Goal: Information Seeking & Learning: Learn about a topic

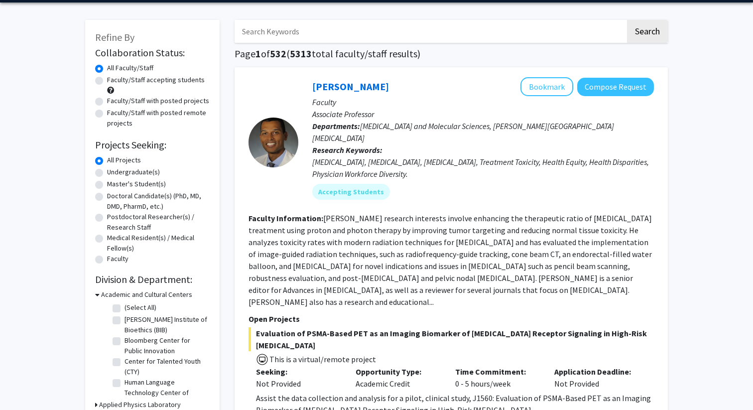
scroll to position [40, 0]
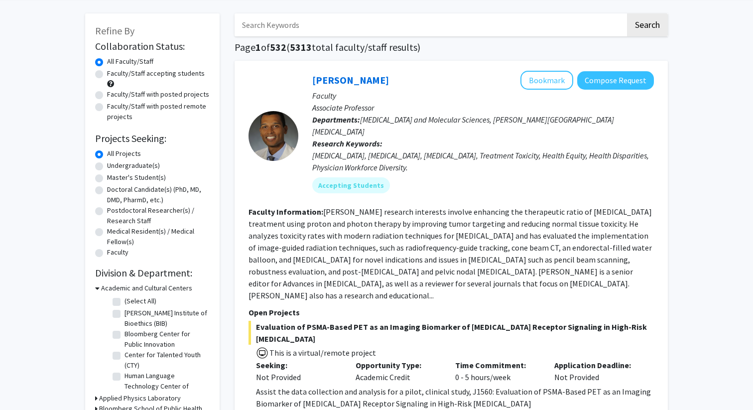
click at [165, 74] on label "Faculty/Staff accepting students" at bounding box center [156, 73] width 98 height 10
click at [114, 74] on input "Faculty/Staff accepting students" at bounding box center [110, 71] width 6 height 6
radio input "true"
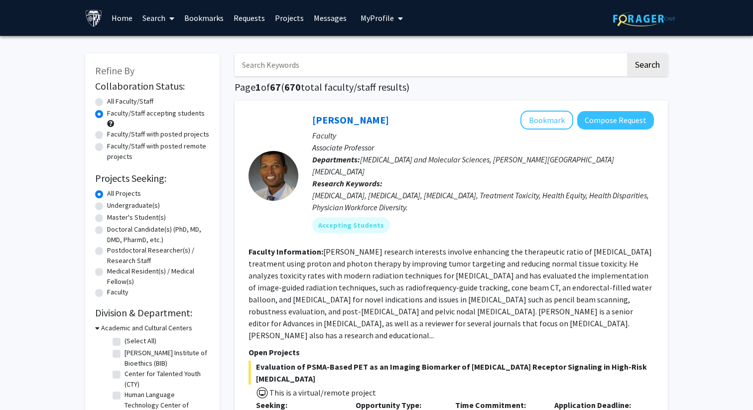
click at [124, 205] on label "Undergraduate(s)" at bounding box center [133, 205] width 53 height 10
click at [114, 205] on input "Undergraduate(s)" at bounding box center [110, 203] width 6 height 6
radio input "true"
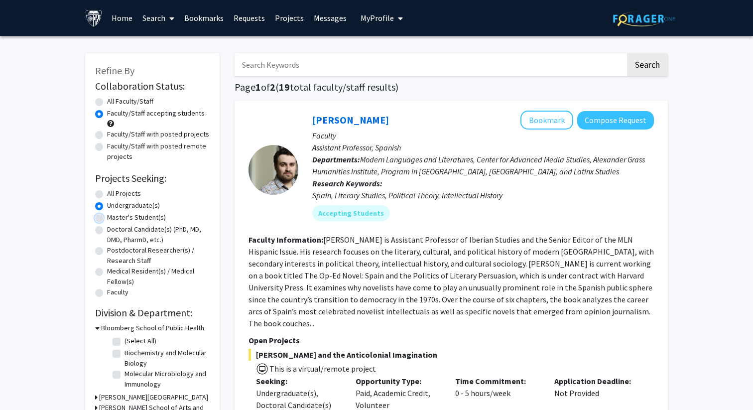
click at [107, 212] on input "Master's Student(s)" at bounding box center [110, 215] width 6 height 6
radio input "true"
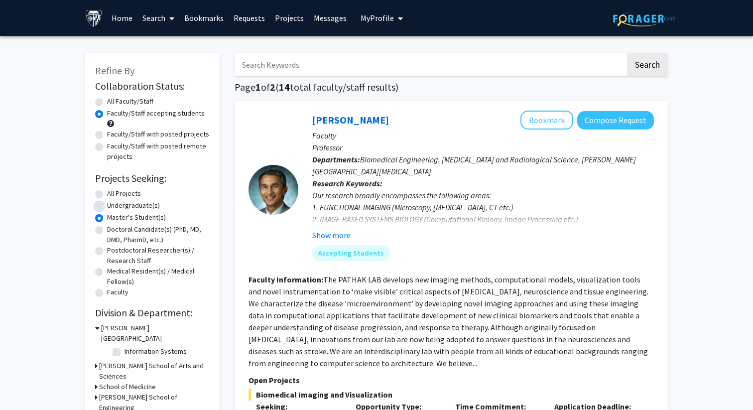
click at [107, 200] on input "Undergraduate(s)" at bounding box center [110, 203] width 6 height 6
radio input "true"
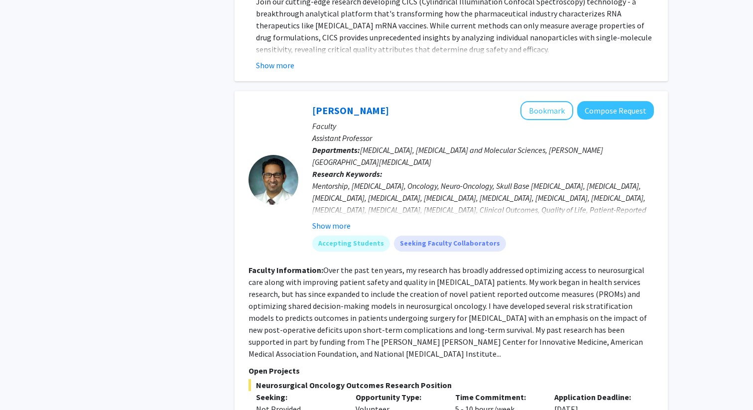
scroll to position [1029, 0]
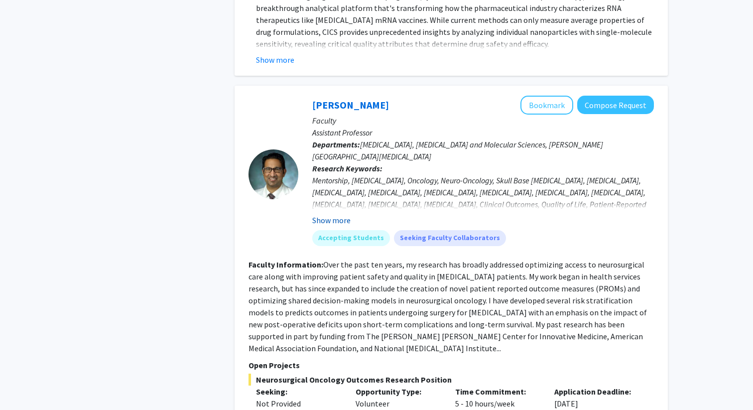
click at [338, 214] on button "Show more" at bounding box center [331, 220] width 38 height 12
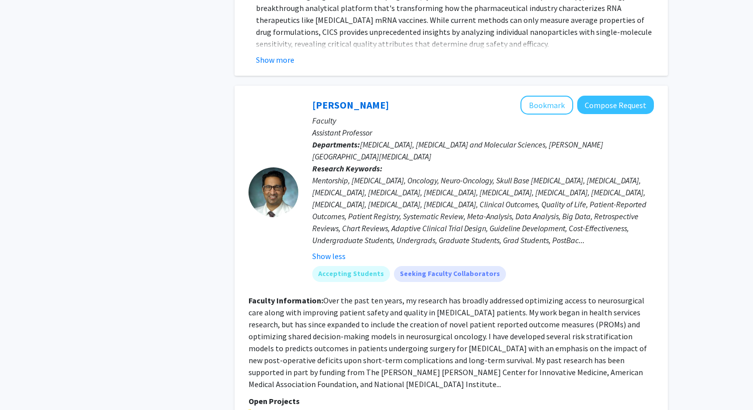
click at [443, 205] on div "Mentorship, [MEDICAL_DATA], Oncology, Neuro-Oncology, Skull Base [MEDICAL_DATA]…" at bounding box center [483, 210] width 342 height 72
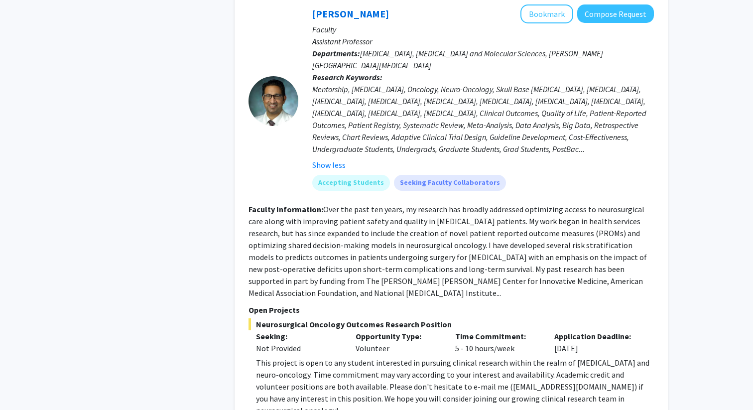
scroll to position [1129, 0]
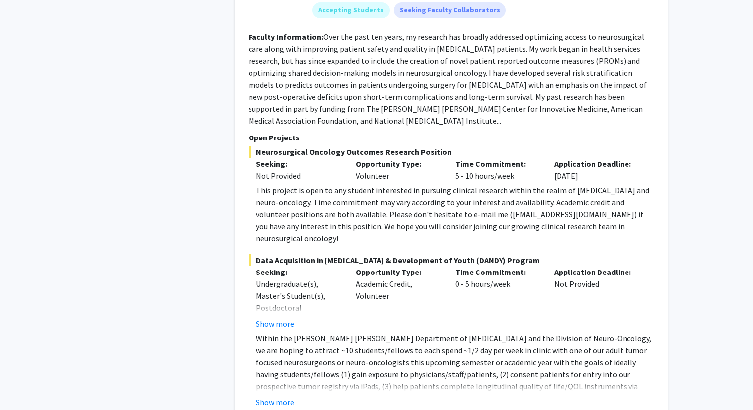
scroll to position [1290, 0]
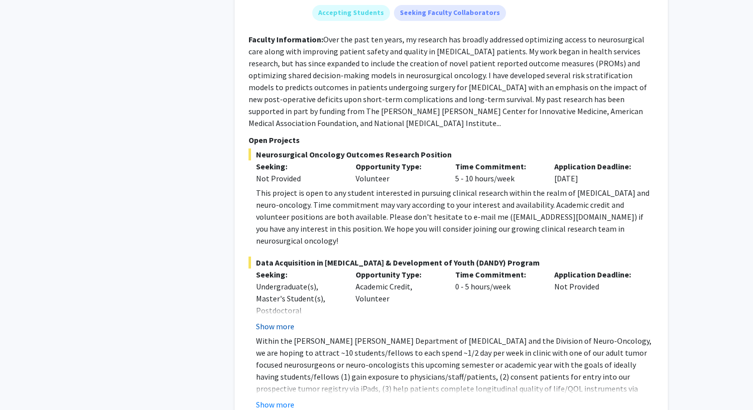
click at [281, 320] on button "Show more" at bounding box center [275, 326] width 38 height 12
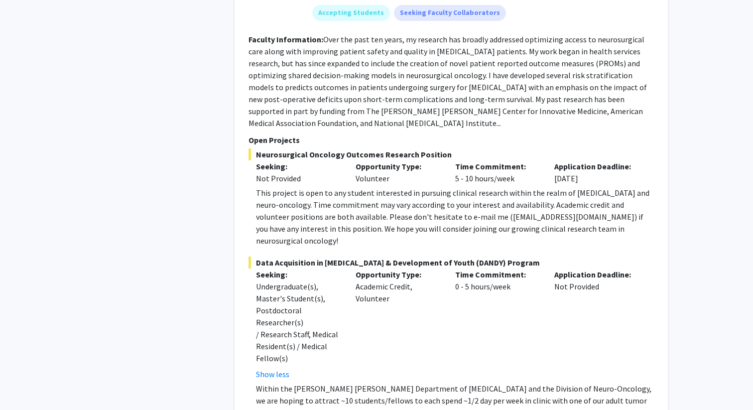
click at [333, 280] on div "Undergraduate(s), Master's Student(s), Postdoctoral Researcher(s) / Research St…" at bounding box center [298, 322] width 85 height 84
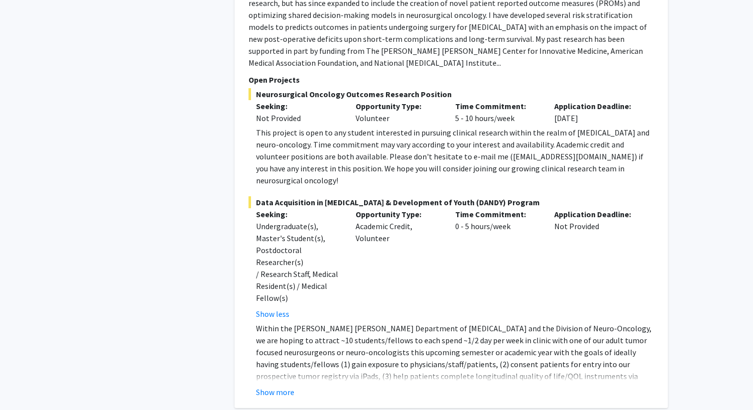
scroll to position [1370, 0]
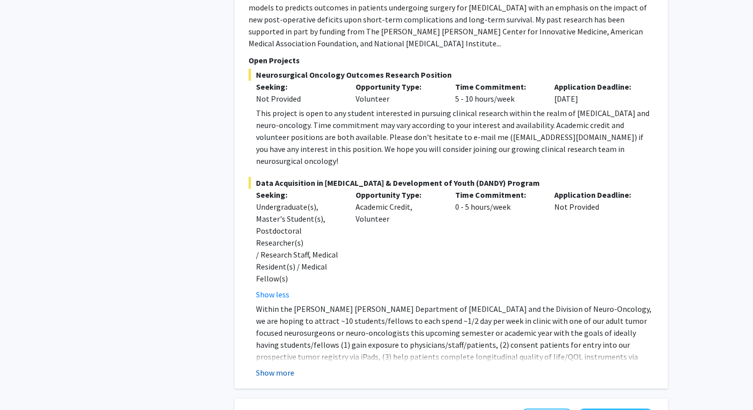
click at [274, 367] on button "Show more" at bounding box center [275, 373] width 38 height 12
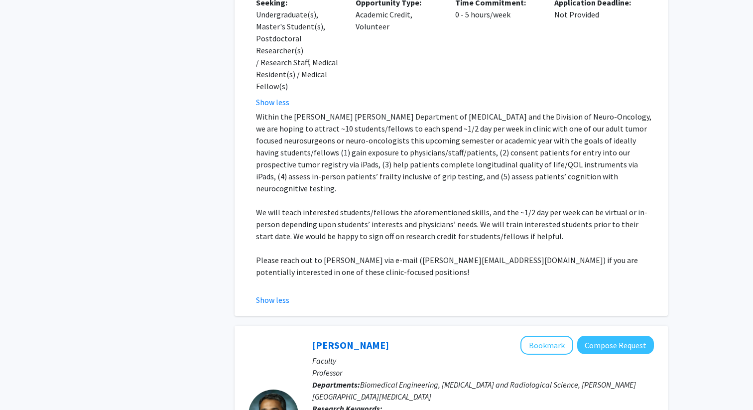
scroll to position [1589, 0]
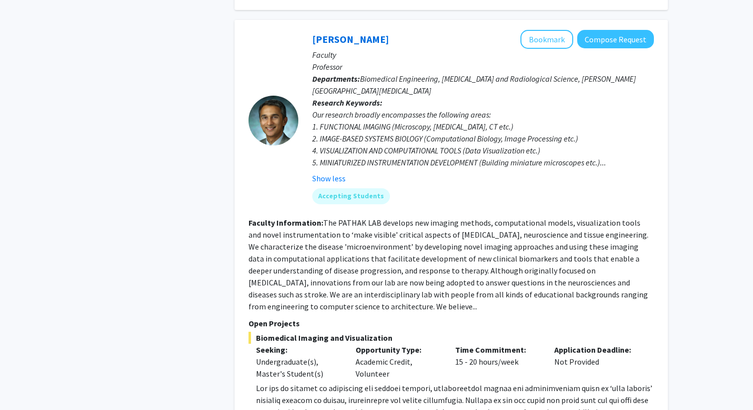
scroll to position [1888, 0]
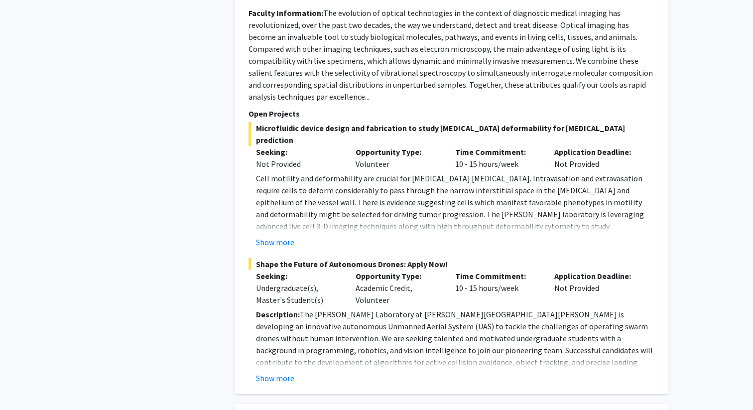
scroll to position [2904, 0]
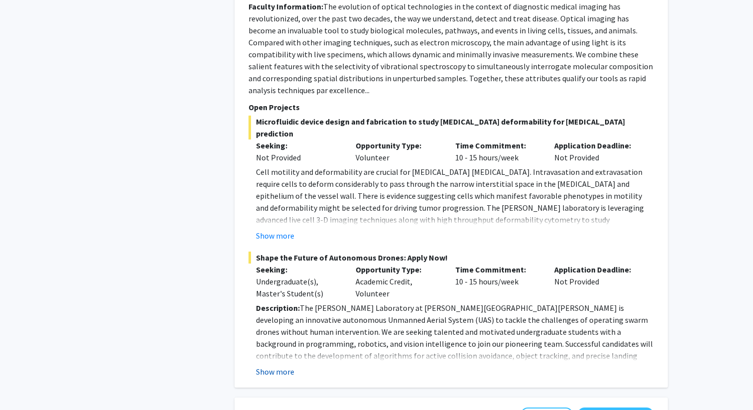
click at [289, 366] on button "Show more" at bounding box center [275, 372] width 38 height 12
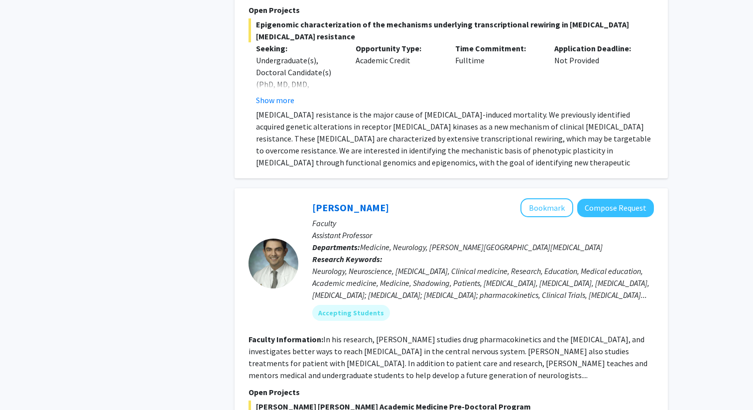
scroll to position [4258, 0]
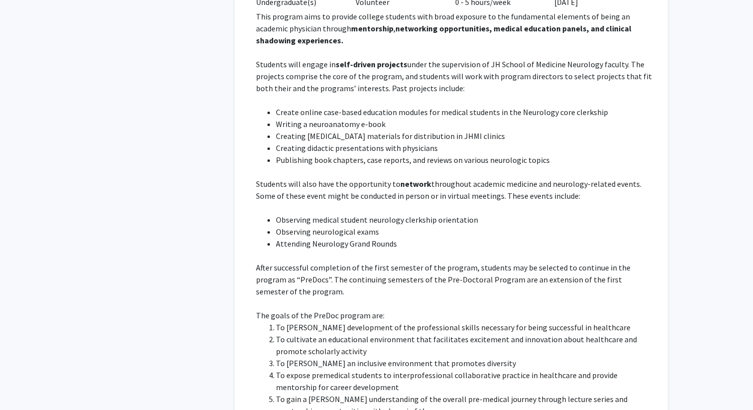
scroll to position [4697, 0]
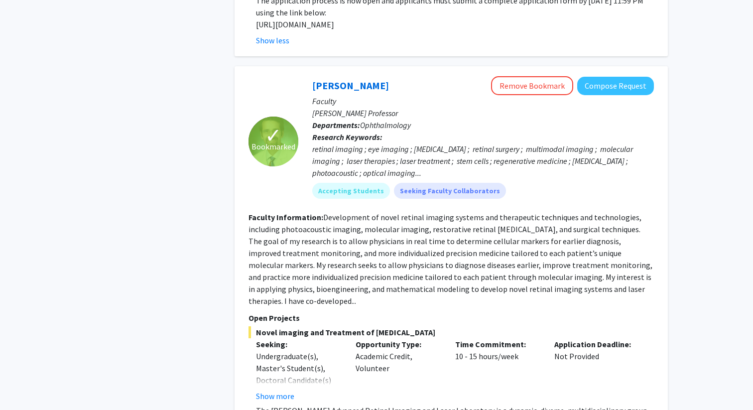
scroll to position [5135, 0]
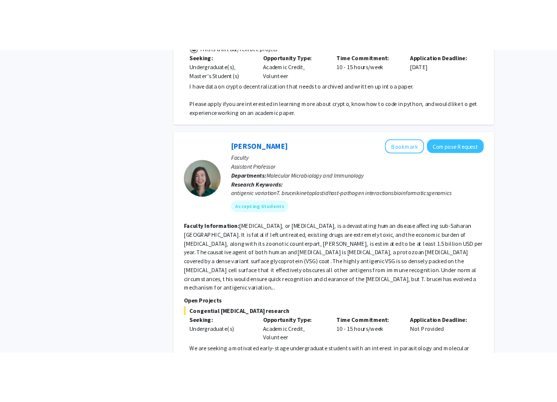
scroll to position [2968, 0]
